Goal: Entertainment & Leisure: Consume media (video, audio)

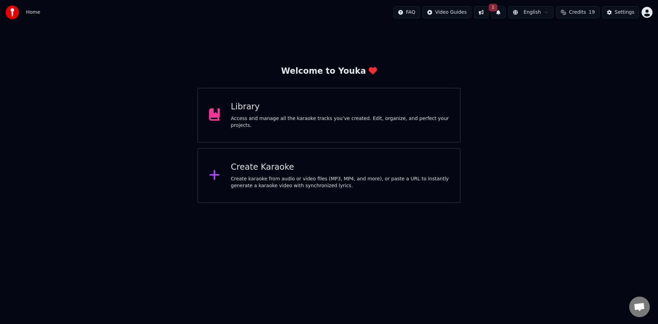
click at [295, 122] on div "Access and manage all the karaoke tracks you’ve created. Edit, organize, and pe…" at bounding box center [340, 122] width 218 height 14
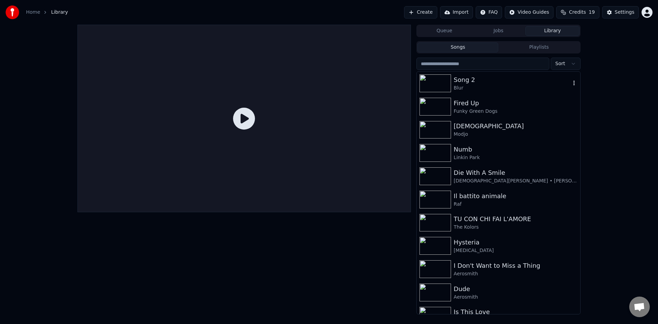
click at [450, 84] on div at bounding box center [436, 83] width 34 height 18
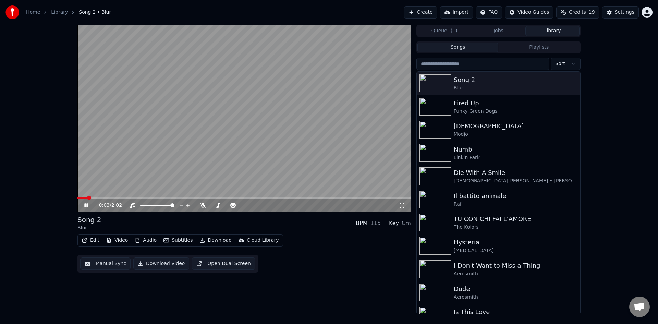
click at [86, 207] on icon at bounding box center [91, 204] width 16 height 5
click at [403, 206] on icon at bounding box center [401, 204] width 7 height 5
